Goal: Obtain resource: Download file/media

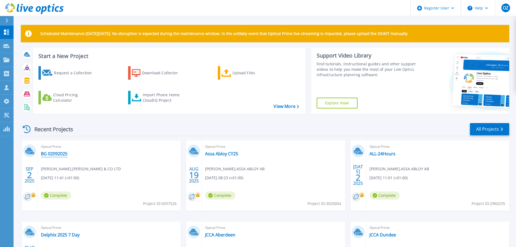
click at [55, 156] on link "BG 02092025" at bounding box center [54, 153] width 27 height 5
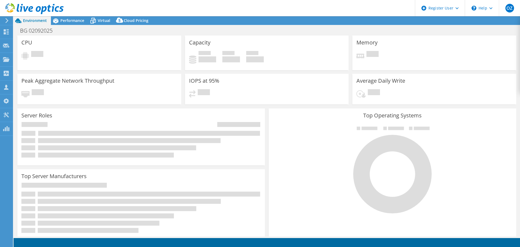
select select "USD"
select select "EULondon"
select select "GBP"
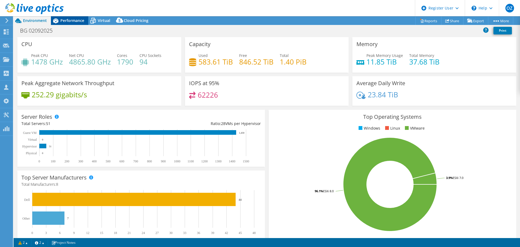
click at [63, 21] on span "Performance" at bounding box center [72, 20] width 24 height 5
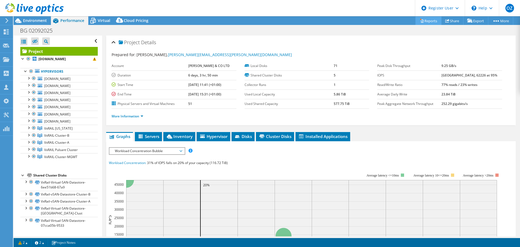
click at [428, 21] on link "Reports" at bounding box center [429, 21] width 26 height 8
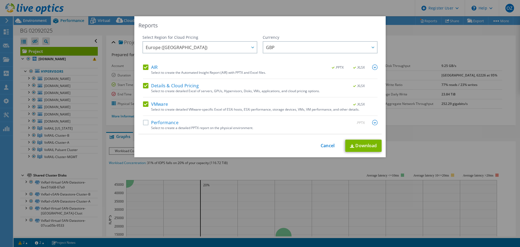
click at [178, 123] on div "Performance .PPTX" at bounding box center [260, 123] width 235 height 6
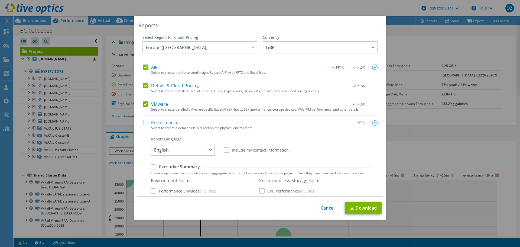
click at [143, 121] on label "Performance" at bounding box center [160, 122] width 35 height 5
click at [0, 0] on input "Performance" at bounding box center [0, 0] width 0 height 0
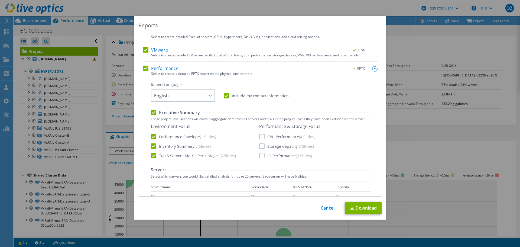
scroll to position [108, 0]
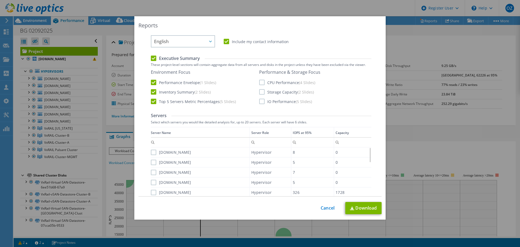
drag, startPoint x: 259, startPoint y: 82, endPoint x: 261, endPoint y: 88, distance: 6.2
click at [260, 84] on label "CPU Performance (4 Slides)" at bounding box center [287, 82] width 56 height 5
click at [0, 0] on input "CPU Performance (4 Slides)" at bounding box center [0, 0] width 0 height 0
click at [261, 90] on label "Storage Capacity (2 Slides)" at bounding box center [286, 91] width 55 height 5
click at [0, 0] on input "Storage Capacity (2 Slides)" at bounding box center [0, 0] width 0 height 0
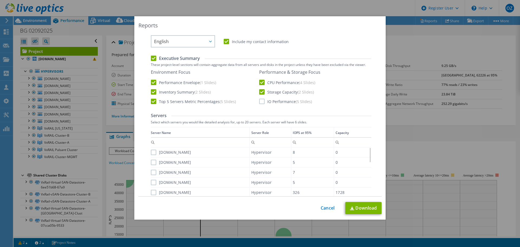
click at [259, 101] on label "IO Performance (5 Slides)" at bounding box center [285, 101] width 53 height 5
click at [0, 0] on input "IO Performance (5 Slides)" at bounding box center [0, 0] width 0 height 0
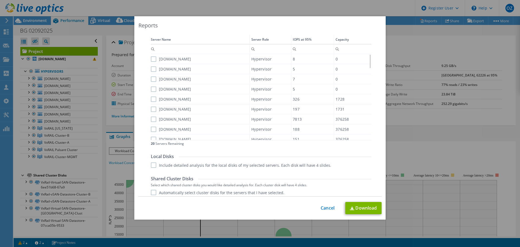
scroll to position [190, 0]
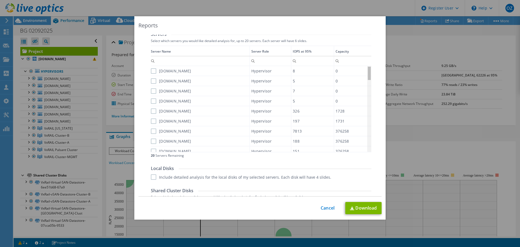
drag, startPoint x: 368, startPoint y: 74, endPoint x: 365, endPoint y: 66, distance: 8.2
click at [367, 63] on body "OZ Dell User [PERSON_NAME] [PERSON_NAME][EMAIL_ADDRESS][DOMAIN_NAME] Dell My Pr…" at bounding box center [260, 123] width 520 height 247
drag, startPoint x: 366, startPoint y: 70, endPoint x: 357, endPoint y: 72, distance: 9.9
click at [357, 72] on body "OZ Dell User [PERSON_NAME] [PERSON_NAME][EMAIL_ADDRESS][DOMAIN_NAME] Dell My Pr…" at bounding box center [260, 123] width 520 height 247
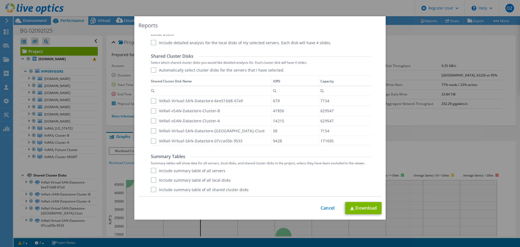
scroll to position [297, 0]
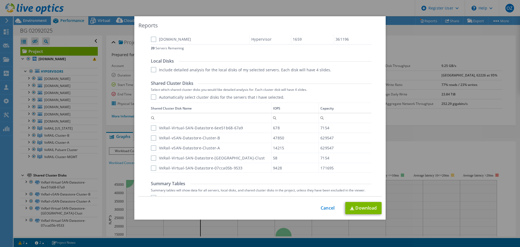
click at [151, 99] on label "Automatically select cluster disks for the servers that I have selected." at bounding box center [218, 96] width 134 height 5
click at [0, 0] on input "Automatically select cluster disks for the servers that I have selected." at bounding box center [0, 0] width 0 height 0
click at [151, 99] on label "Automatically select cluster disks for the servers that I have selected." at bounding box center [218, 96] width 134 height 5
click at [0, 0] on input "Automatically select cluster disks for the servers that I have selected." at bounding box center [0, 0] width 0 height 0
click at [151, 129] on div "Data grid" at bounding box center [151, 135] width 1 height 66
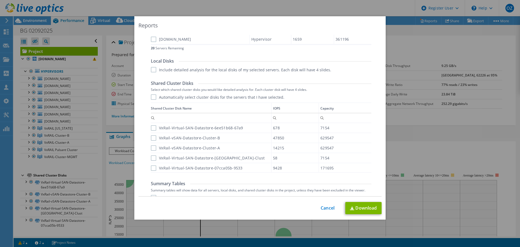
click at [151, 136] on label "VxRail-vSAN-Datastore-Cluster-B" at bounding box center [185, 137] width 69 height 5
click at [0, 0] on input "VxRail-vSAN-Datastore-Cluster-B" at bounding box center [0, 0] width 0 height 0
drag, startPoint x: 153, startPoint y: 127, endPoint x: 154, endPoint y: 130, distance: 2.8
click at [153, 127] on label "VxRail-Virtual-SAN-Datastore-6ee51b68-67a9" at bounding box center [197, 127] width 92 height 5
click at [0, 0] on input "VxRail-Virtual-SAN-Datastore-6ee51b68-67a9" at bounding box center [0, 0] width 0 height 0
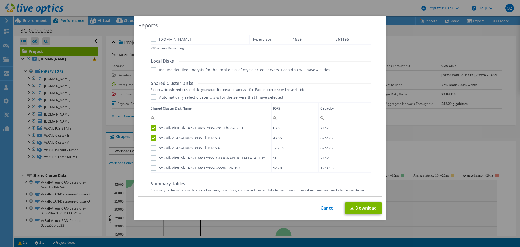
click at [151, 147] on label "VxRail-vSAN-Datastore-Cluster-A" at bounding box center [185, 147] width 69 height 5
click at [0, 0] on input "VxRail-vSAN-Datastore-Cluster-A" at bounding box center [0, 0] width 0 height 0
drag, startPoint x: 150, startPoint y: 160, endPoint x: 151, endPoint y: 166, distance: 5.6
click at [151, 161] on label "VxRail-Virtual-SAN-Datastore-[GEOGRAPHIC_DATA]-Clust" at bounding box center [208, 157] width 114 height 5
click at [0, 0] on input "VxRail-Virtual-SAN-Datastore-[GEOGRAPHIC_DATA]-Clust" at bounding box center [0, 0] width 0 height 0
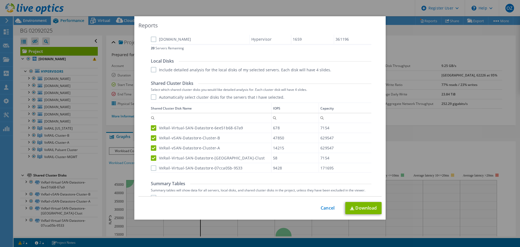
click at [153, 168] on label "VxRail-Virtual-SAN-Datastore-07cca05b-9533" at bounding box center [197, 167] width 92 height 5
click at [0, 0] on input "VxRail-Virtual-SAN-Datastore-07cca05b-9533" at bounding box center [0, 0] width 0 height 0
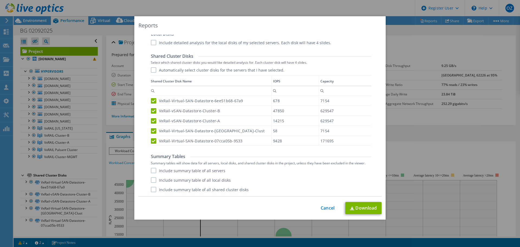
scroll to position [2, 0]
drag, startPoint x: 146, startPoint y: 171, endPoint x: 149, endPoint y: 172, distance: 3.3
click at [155, 171] on label "Include summary table of all servers" at bounding box center [188, 170] width 75 height 5
click at [0, 0] on input "Include summary table of all servers" at bounding box center [0, 0] width 0 height 0
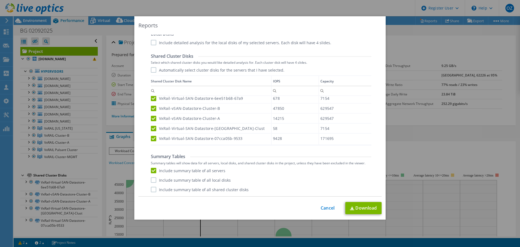
click at [153, 180] on label "Include summary table of all local disks" at bounding box center [191, 179] width 80 height 5
click at [0, 0] on input "Include summary table of all local disks" at bounding box center [0, 0] width 0 height 0
click at [151, 191] on label "Include summary table of all shared cluster disks" at bounding box center [200, 189] width 98 height 5
click at [0, 0] on input "Include summary table of all shared cluster disks" at bounding box center [0, 0] width 0 height 0
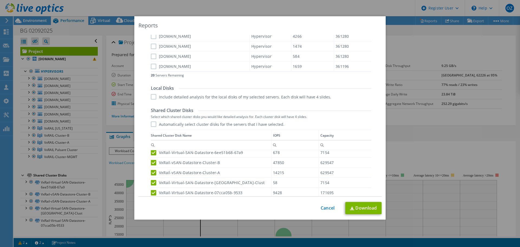
click at [151, 96] on label "Include detailed analysis for the local disks of my selected servers. Each disk…" at bounding box center [241, 96] width 180 height 5
click at [0, 0] on input "Include detailed analysis for the local disks of my selected servers. Each disk…" at bounding box center [0, 0] width 0 height 0
click at [153, 98] on label "Include detailed analysis for the local disks of my selected servers. Each disk…" at bounding box center [241, 96] width 180 height 5
click at [0, 0] on input "Include detailed analysis for the local disks of my selected servers. Each disk…" at bounding box center [0, 0] width 0 height 0
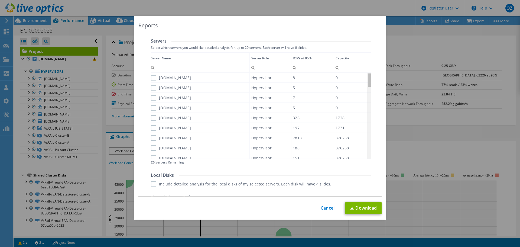
drag, startPoint x: 369, startPoint y: 113, endPoint x: 374, endPoint y: 52, distance: 61.4
click at [374, 52] on body "OZ Dell User [PERSON_NAME] [PERSON_NAME][EMAIL_ADDRESS][DOMAIN_NAME] Dell My Pr…" at bounding box center [260, 123] width 520 height 247
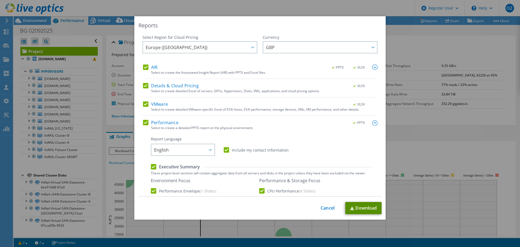
click at [362, 209] on link "Download" at bounding box center [363, 208] width 36 height 12
click at [323, 207] on link "Cancel" at bounding box center [328, 207] width 14 height 5
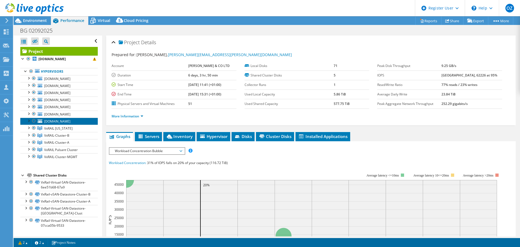
click at [62, 124] on span "[DOMAIN_NAME]" at bounding box center [57, 121] width 26 height 5
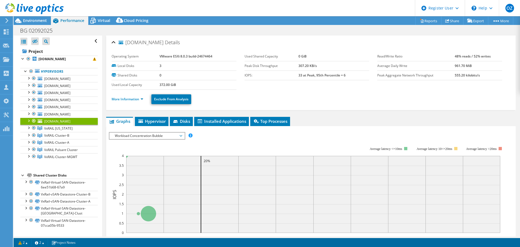
click at [31, 123] on div at bounding box center [28, 120] width 5 height 5
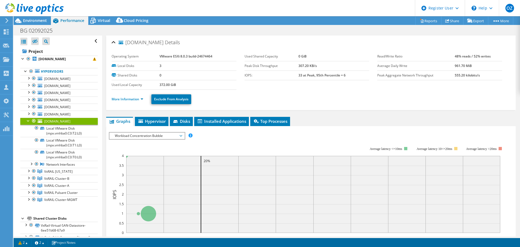
click at [29, 123] on div at bounding box center [28, 120] width 5 height 5
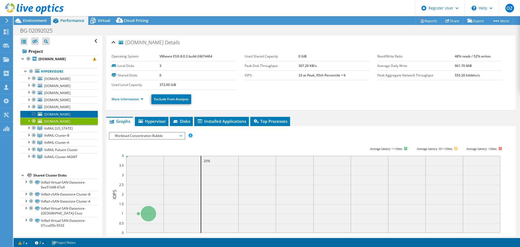
click at [67, 116] on span "[DOMAIN_NAME]" at bounding box center [57, 114] width 26 height 5
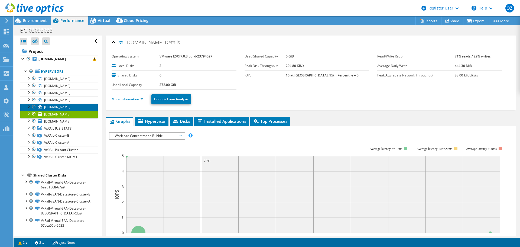
click at [74, 111] on link "[DOMAIN_NAME]" at bounding box center [58, 106] width 77 height 7
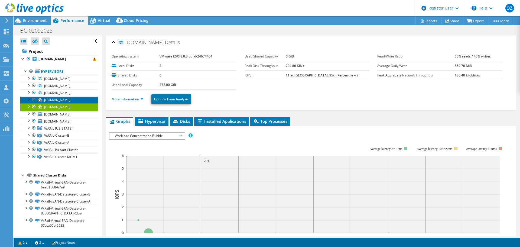
click at [74, 103] on link "[DOMAIN_NAME]" at bounding box center [58, 99] width 77 height 7
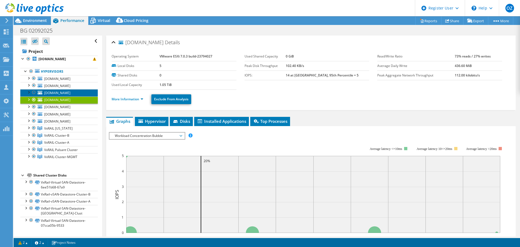
click at [74, 96] on link "[DOMAIN_NAME]" at bounding box center [58, 92] width 77 height 7
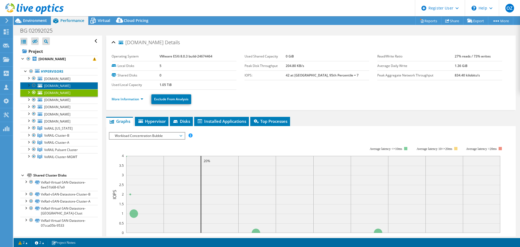
click at [70, 88] on span "[DOMAIN_NAME]" at bounding box center [57, 85] width 26 height 5
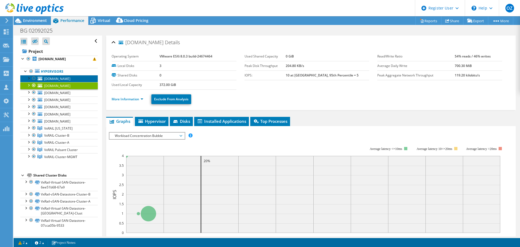
click at [78, 82] on link "[DOMAIN_NAME]" at bounding box center [58, 78] width 77 height 7
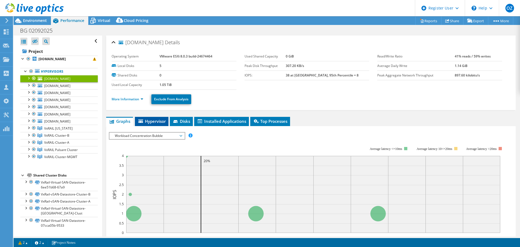
click at [157, 124] on li "Hypervisor" at bounding box center [152, 121] width 34 height 9
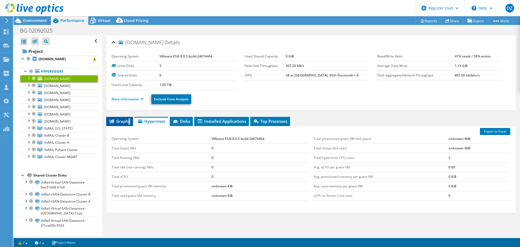
click at [129, 121] on li "Graphs" at bounding box center [119, 121] width 27 height 9
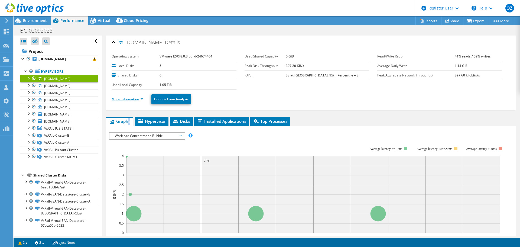
click at [129, 97] on link "More Information" at bounding box center [128, 99] width 32 height 5
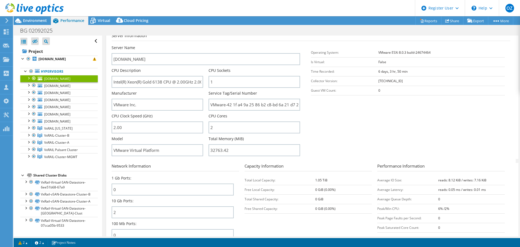
scroll to position [54, 0]
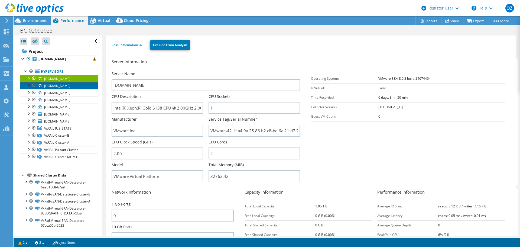
click at [68, 89] on link "[DOMAIN_NAME]" at bounding box center [58, 85] width 77 height 7
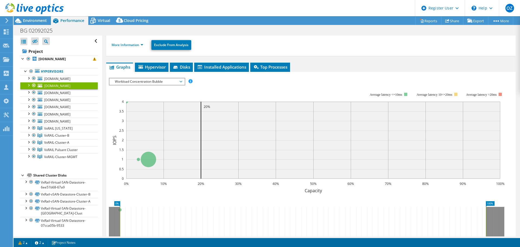
click at [133, 48] on ul "More Information Exclude From Analysis" at bounding box center [311, 44] width 399 height 11
click at [133, 45] on link "More Information" at bounding box center [128, 45] width 32 height 5
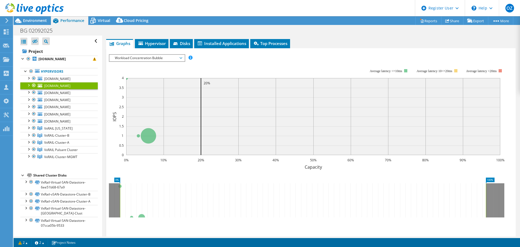
scroll to position [314, 0]
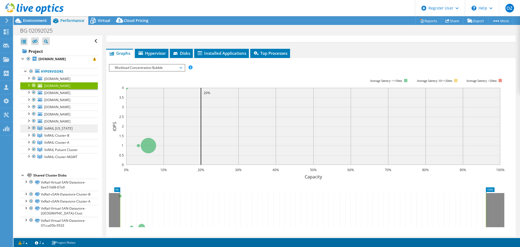
click at [67, 131] on span "VxRAIL [US_STATE]" at bounding box center [58, 128] width 28 height 5
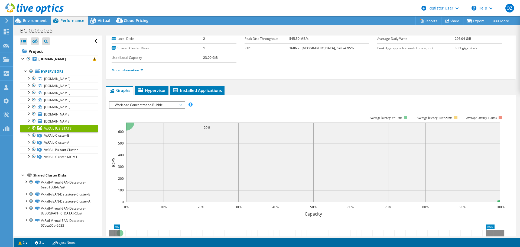
scroll to position [0, 0]
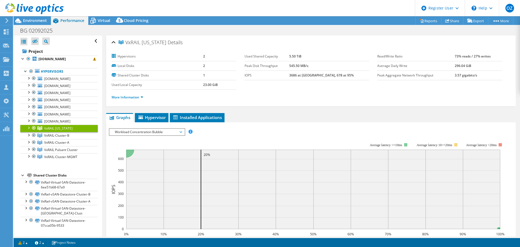
click at [28, 130] on div at bounding box center [28, 127] width 5 height 5
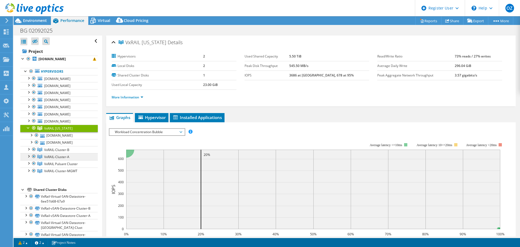
click at [61, 159] on span "VxRAIL-Cluster-A" at bounding box center [56, 156] width 25 height 5
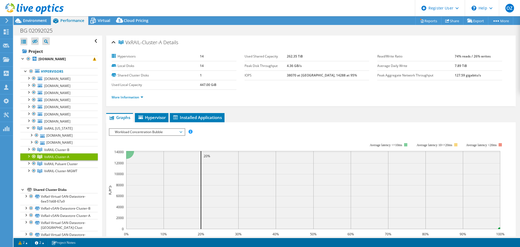
click at [28, 158] on div at bounding box center [28, 155] width 5 height 5
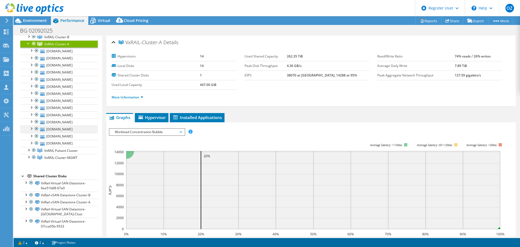
scroll to position [163, 0]
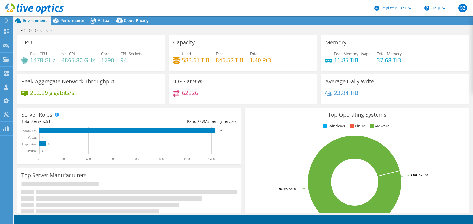
select select "EULondon"
select select "GBP"
